Goal: Information Seeking & Learning: Obtain resource

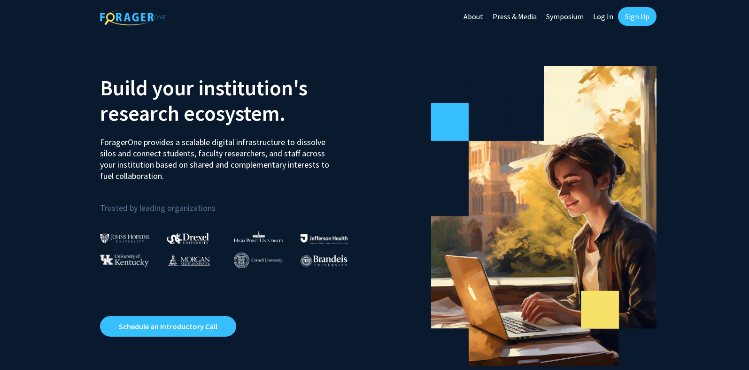
click at [598, 15] on link "Log In" at bounding box center [603, 16] width 30 height 33
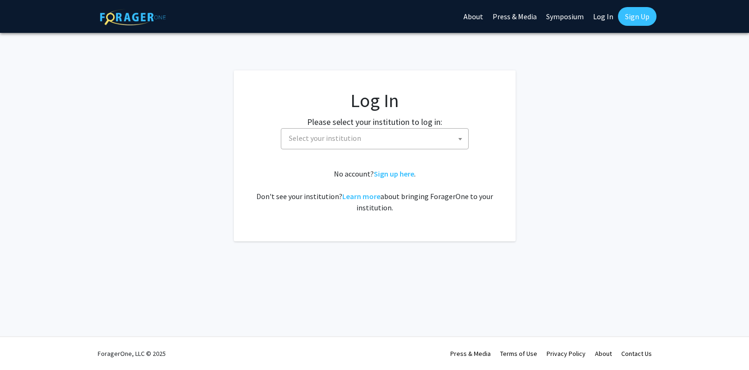
click at [456, 141] on span at bounding box center [459, 139] width 9 height 21
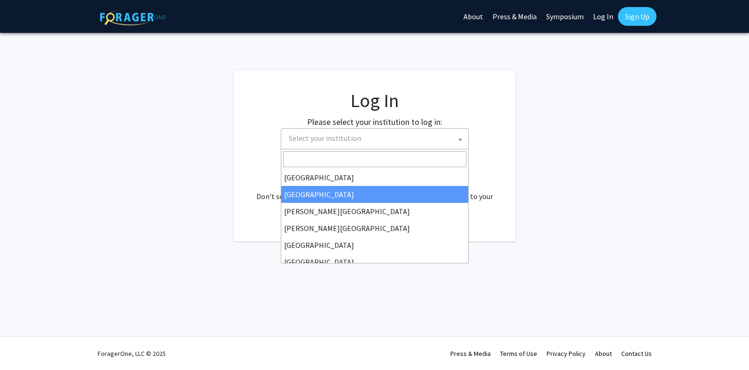
select select "10"
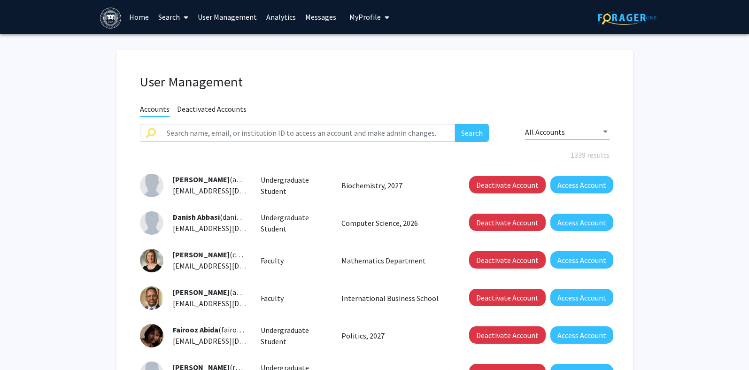
click at [283, 18] on link "Analytics" at bounding box center [281, 16] width 39 height 33
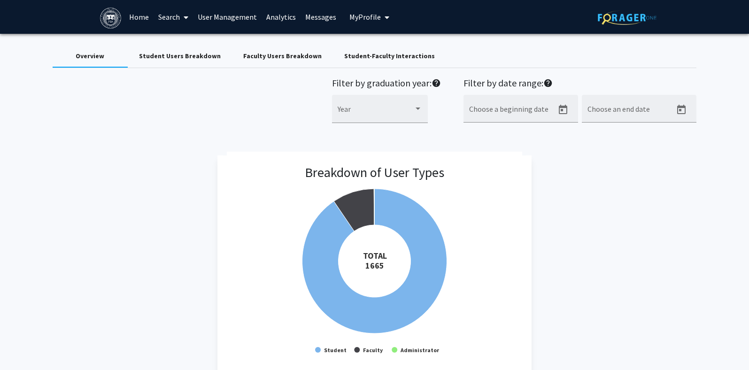
click at [153, 58] on div "Student Users Breakdown" at bounding box center [180, 56] width 82 height 10
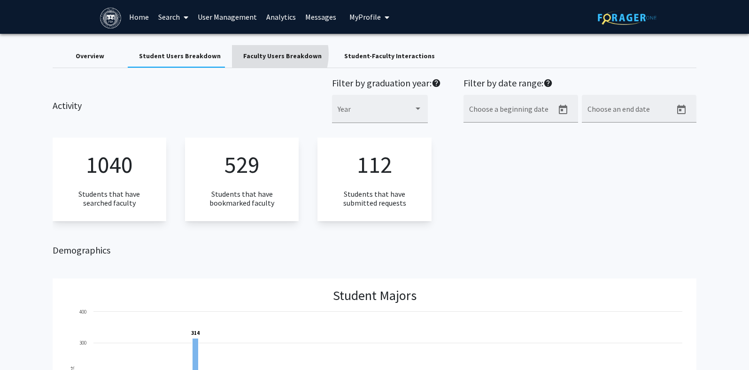
click at [263, 54] on div "Faculty Users Breakdown" at bounding box center [282, 56] width 78 height 10
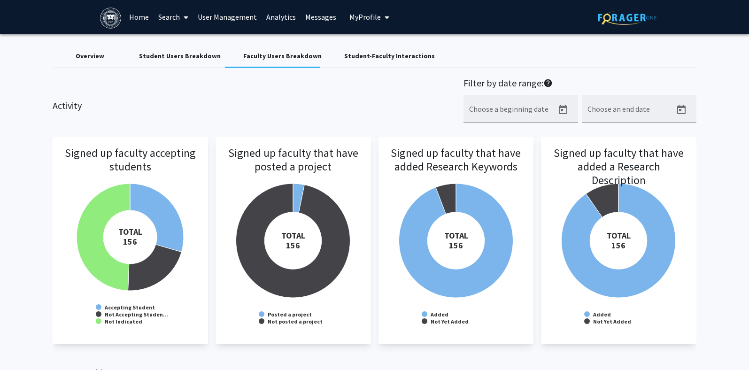
click at [375, 54] on div "Student-Faculty Interactions" at bounding box center [389, 56] width 91 height 10
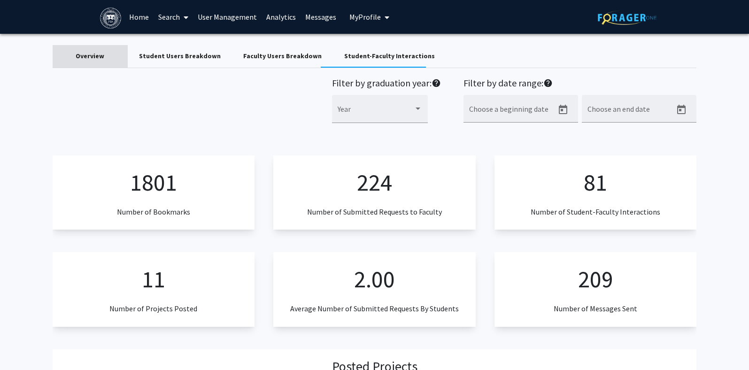
click at [98, 59] on div "Overview" at bounding box center [90, 56] width 29 height 10
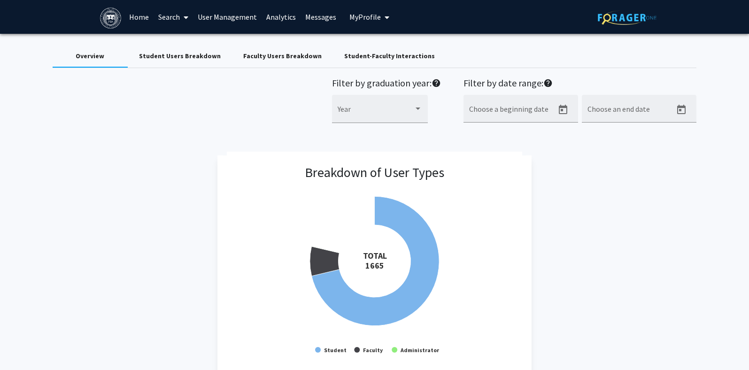
click at [174, 23] on link "Search" at bounding box center [173, 16] width 39 height 33
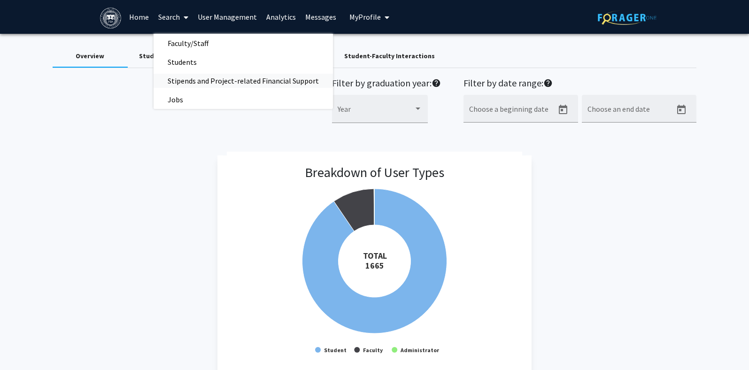
click at [178, 80] on span "Stipends and Project-related Financial Support" at bounding box center [243, 80] width 179 height 19
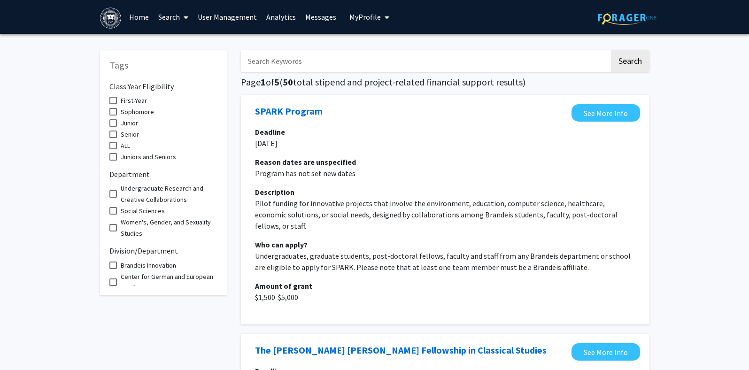
click at [170, 19] on link "Search" at bounding box center [173, 16] width 39 height 33
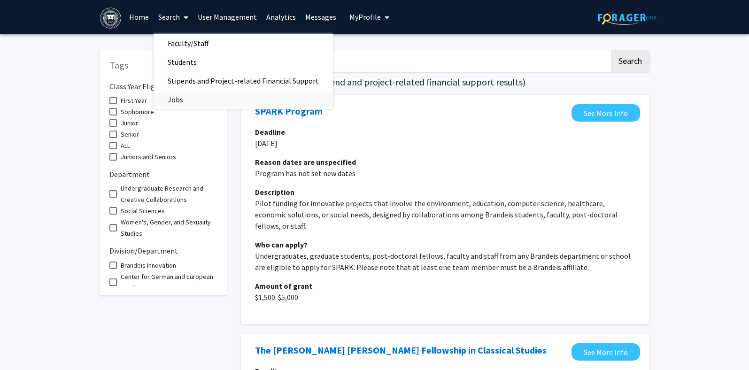
click at [170, 103] on span "Jobs" at bounding box center [176, 99] width 44 height 19
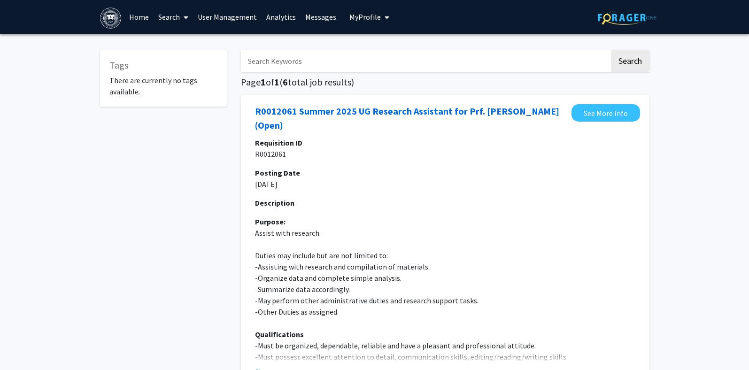
click at [170, 18] on link "Search" at bounding box center [173, 16] width 39 height 33
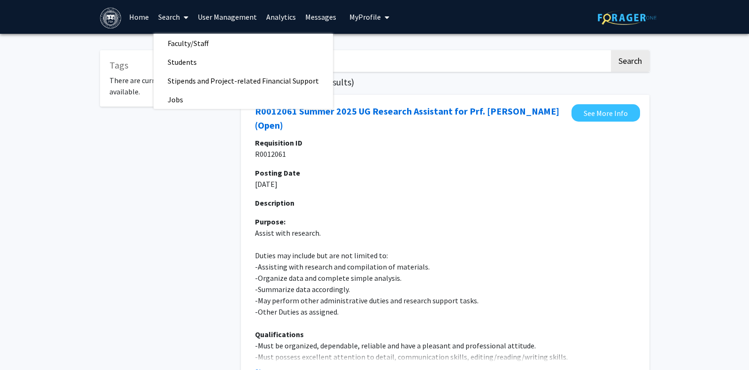
click at [285, 15] on link "Analytics" at bounding box center [281, 16] width 39 height 33
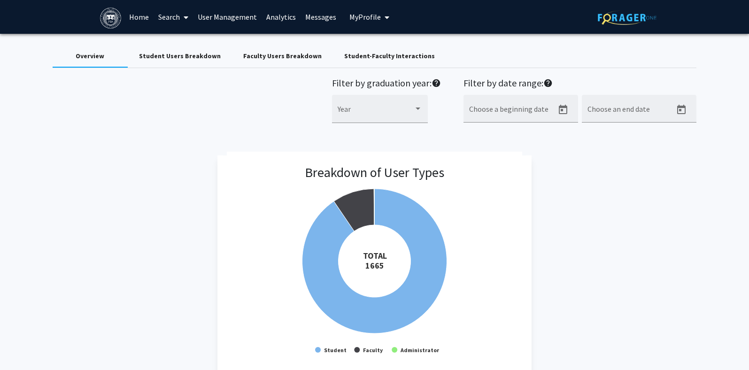
click at [609, 17] on img at bounding box center [627, 17] width 59 height 15
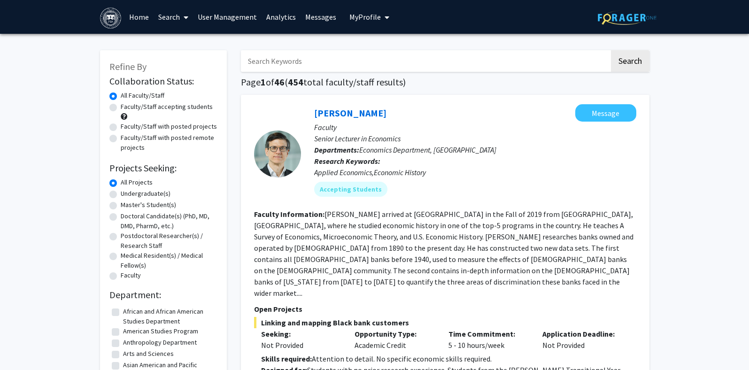
click at [162, 18] on link "Search" at bounding box center [173, 16] width 39 height 33
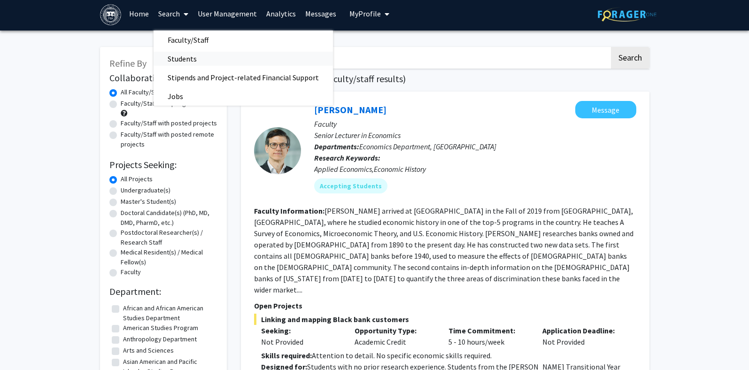
click at [177, 58] on span "Students" at bounding box center [182, 58] width 57 height 19
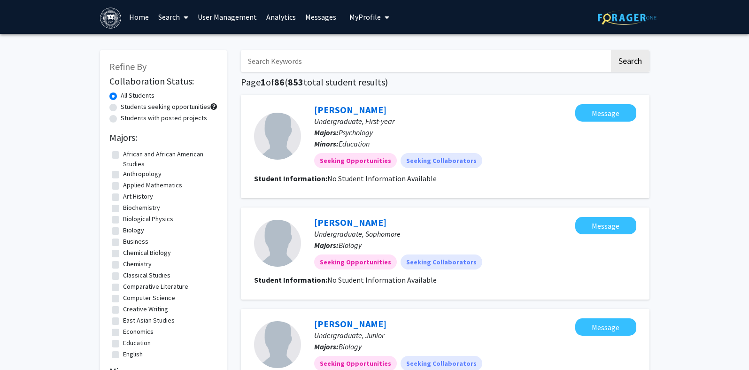
click at [167, 16] on link "Search" at bounding box center [173, 16] width 39 height 33
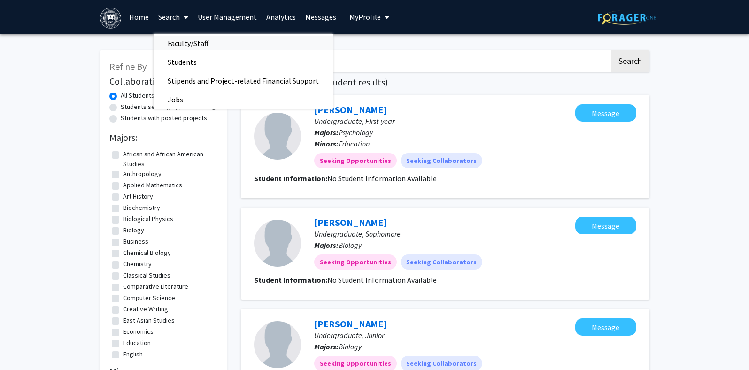
click at [171, 43] on span "Faculty/Staff" at bounding box center [188, 43] width 69 height 19
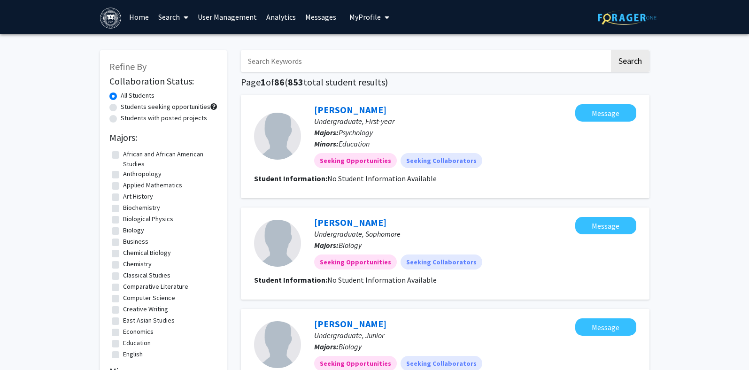
scroll to position [2, 0]
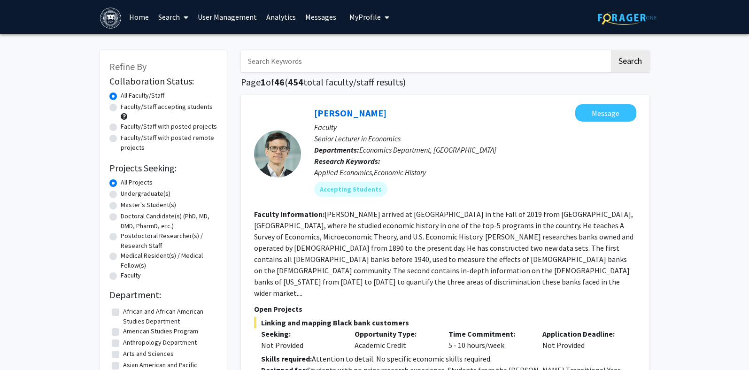
click at [293, 58] on input "Search Keywords" at bounding box center [425, 61] width 369 height 22
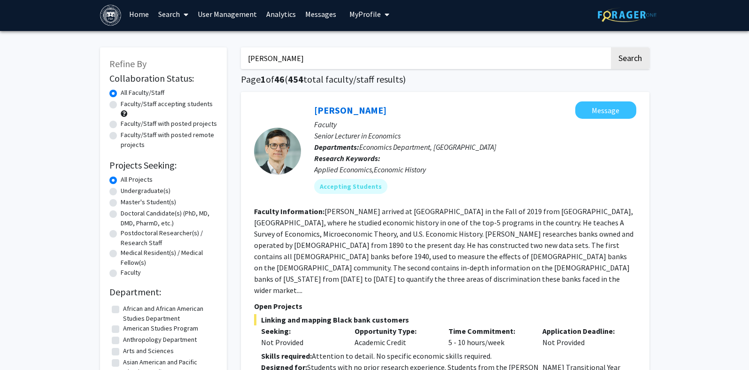
type input "Heller"
click at [611, 47] on button "Search" at bounding box center [630, 58] width 38 height 22
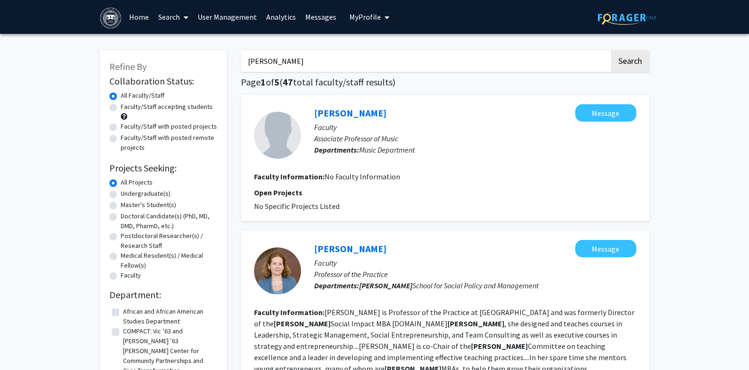
click at [160, 15] on link "Search" at bounding box center [173, 16] width 39 height 33
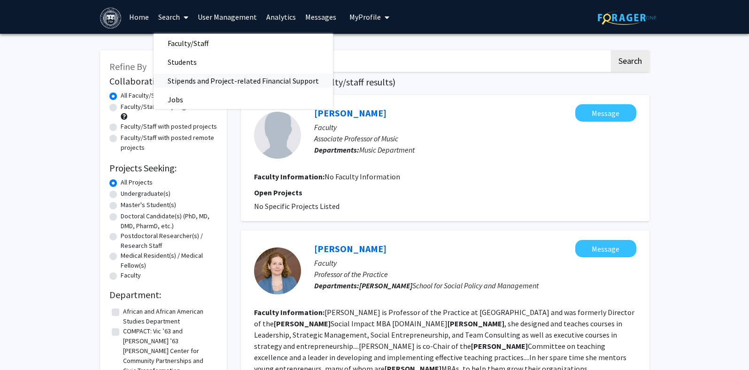
click at [167, 80] on span "Stipends and Project-related Financial Support" at bounding box center [243, 80] width 179 height 19
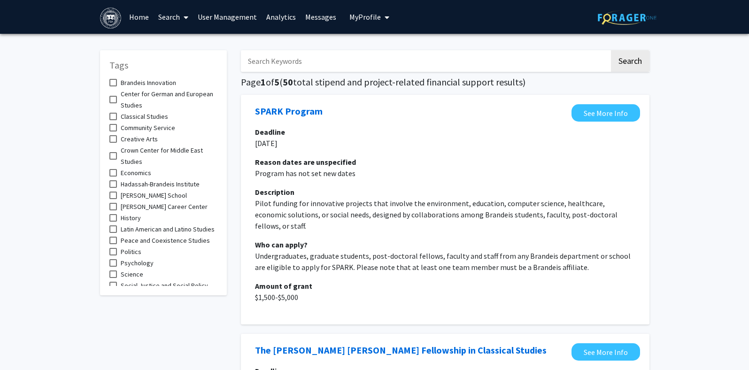
scroll to position [255, 0]
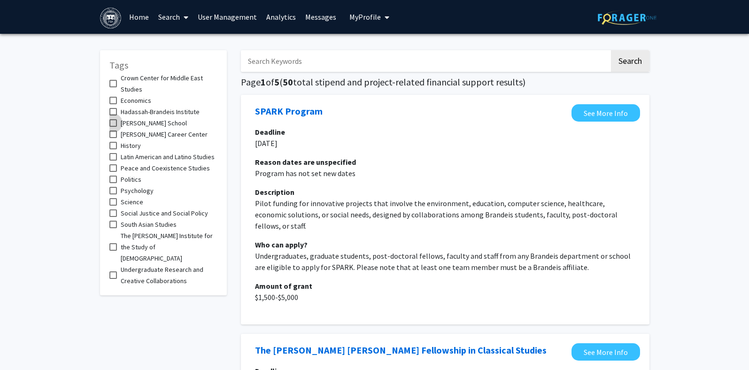
click at [112, 124] on span at bounding box center [113, 123] width 8 height 8
click at [113, 127] on input "Heller School" at bounding box center [113, 127] width 0 height 0
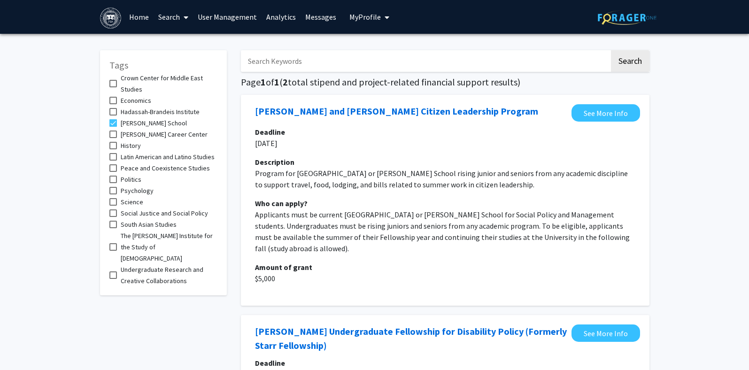
click at [112, 124] on span at bounding box center [113, 123] width 8 height 8
click at [113, 127] on input "Heller School" at bounding box center [113, 127] width 0 height 0
checkbox input "false"
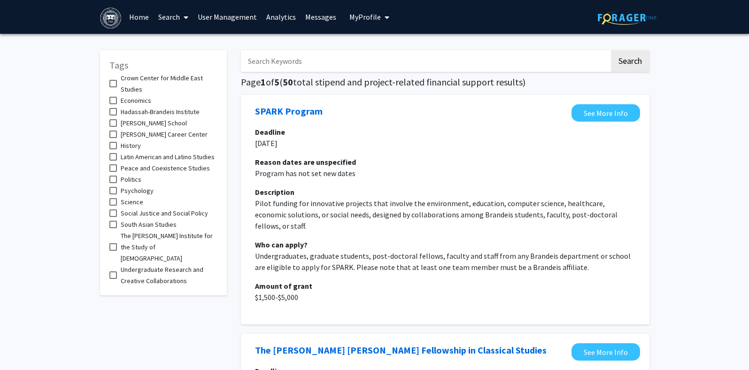
click at [112, 183] on span at bounding box center [113, 180] width 8 height 8
click at [113, 184] on input "Politics" at bounding box center [113, 183] width 0 height 0
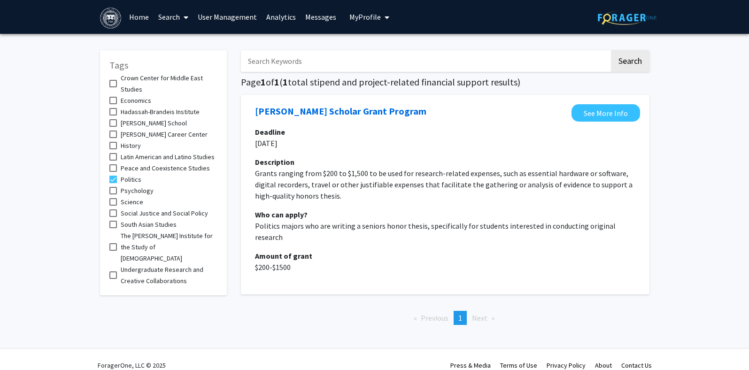
click at [113, 183] on span at bounding box center [113, 180] width 8 height 8
click at [113, 184] on input "Politics" at bounding box center [113, 183] width 0 height 0
checkbox input "false"
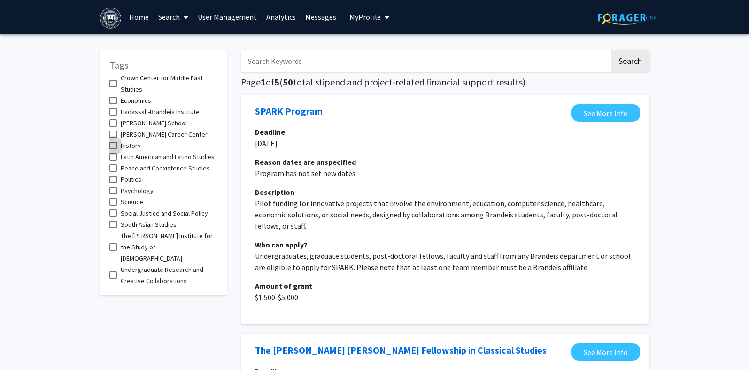
click at [113, 145] on span at bounding box center [113, 146] width 8 height 8
click at [113, 149] on input "History" at bounding box center [113, 149] width 0 height 0
checkbox input "true"
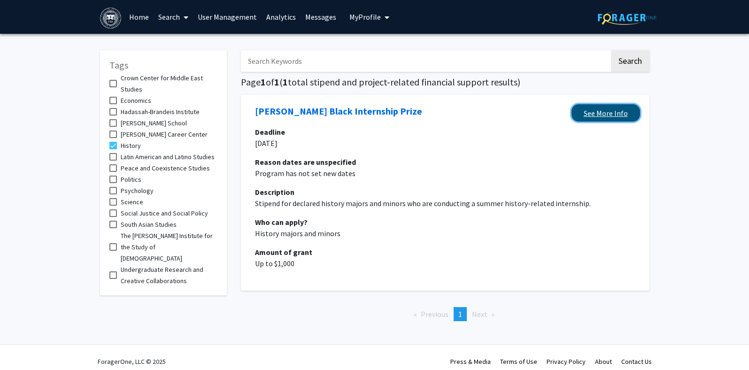
click at [599, 114] on link "See More Info" at bounding box center [605, 112] width 69 height 17
